Goal: Task Accomplishment & Management: Use online tool/utility

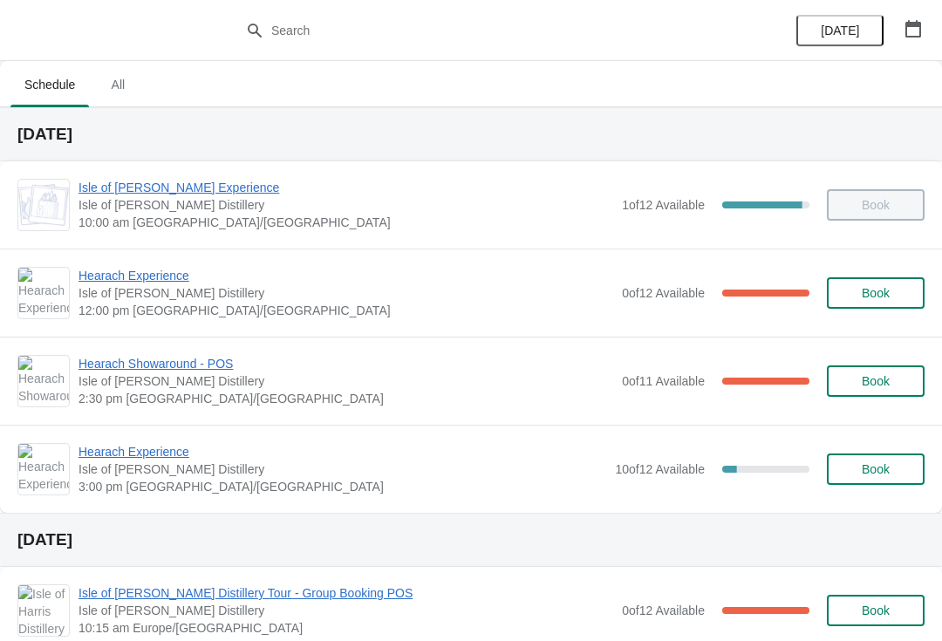
click at [133, 444] on span "Hearach Experience" at bounding box center [342, 451] width 528 height 17
click at [160, 272] on span "Hearach Experience" at bounding box center [345, 275] width 535 height 17
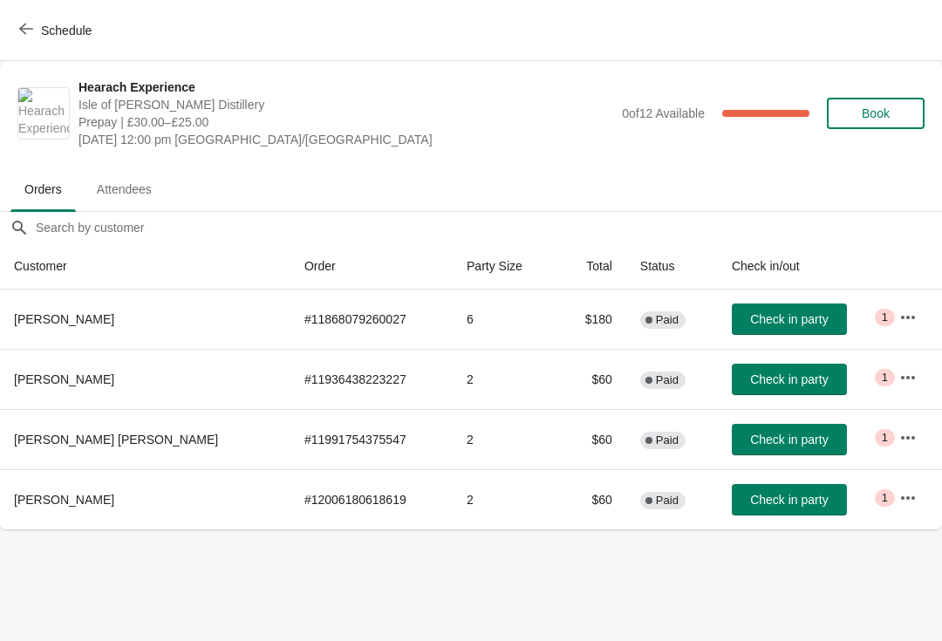
click at [756, 313] on span "Check in party" at bounding box center [789, 319] width 78 height 14
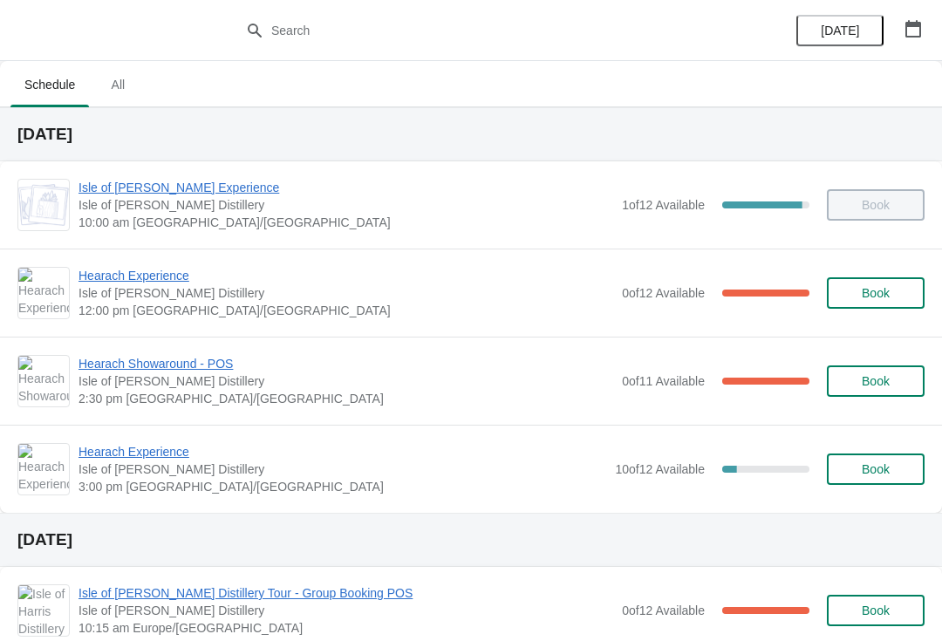
click at [106, 275] on span "Hearach Experience" at bounding box center [345, 275] width 535 height 17
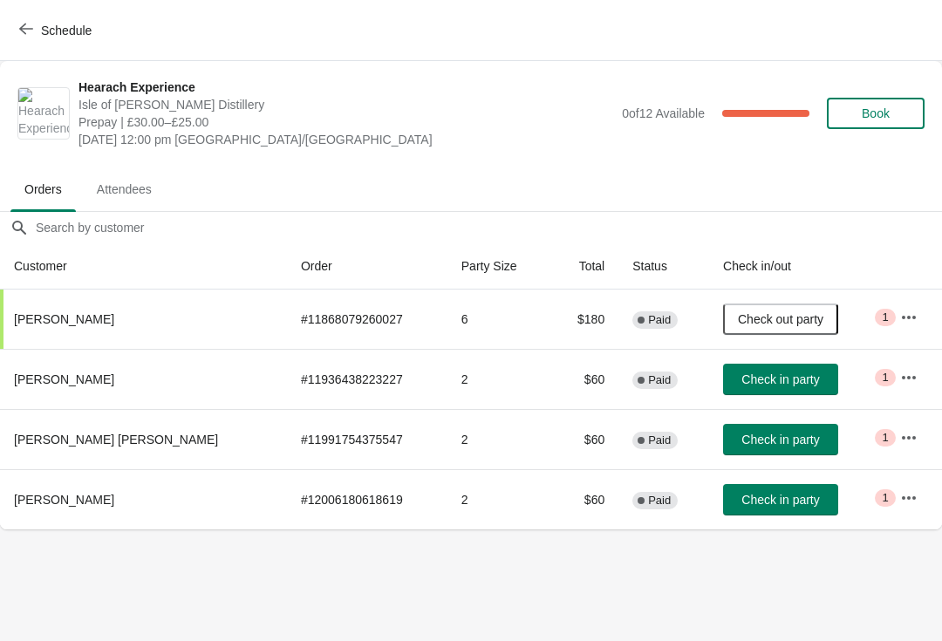
click at [745, 379] on span "Check in party" at bounding box center [780, 379] width 78 height 14
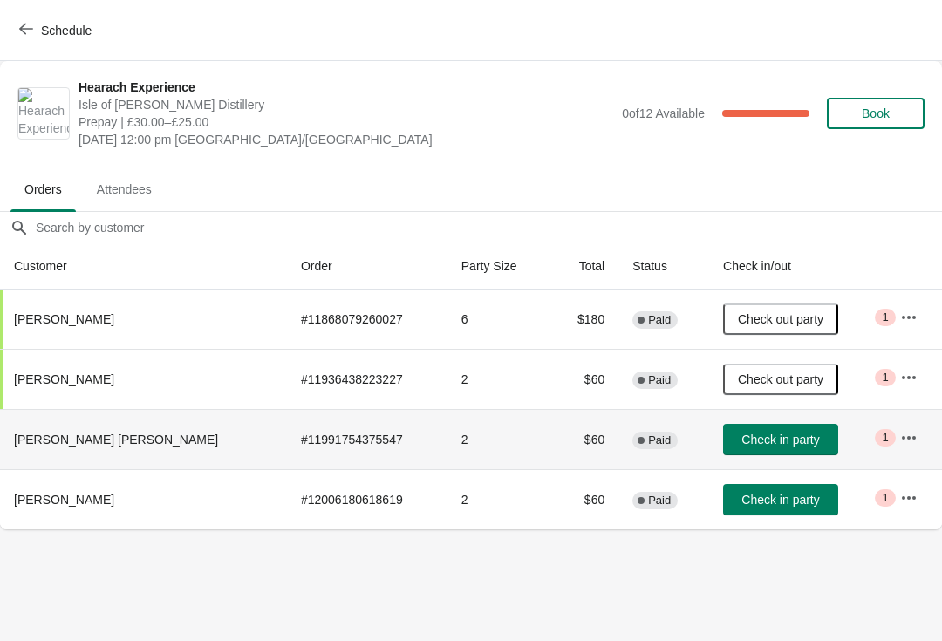
click at [741, 433] on span "Check in party" at bounding box center [780, 440] width 78 height 14
click at [741, 434] on span "Check in party" at bounding box center [780, 440] width 78 height 14
click at [741, 503] on span "Check in party" at bounding box center [780, 500] width 78 height 14
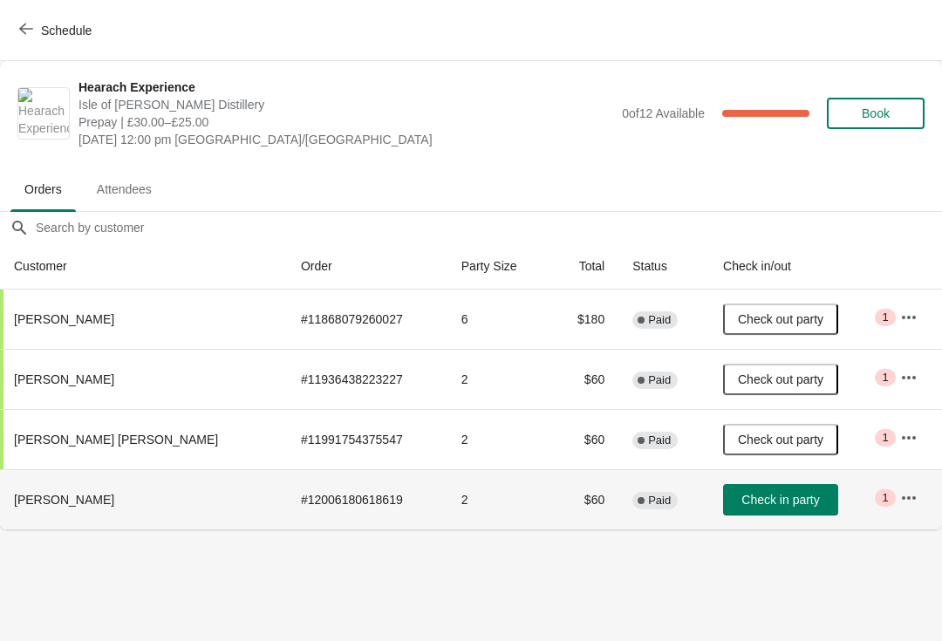
click at [741, 503] on span "Check in party" at bounding box center [780, 500] width 78 height 14
